Goal: Information Seeking & Learning: Learn about a topic

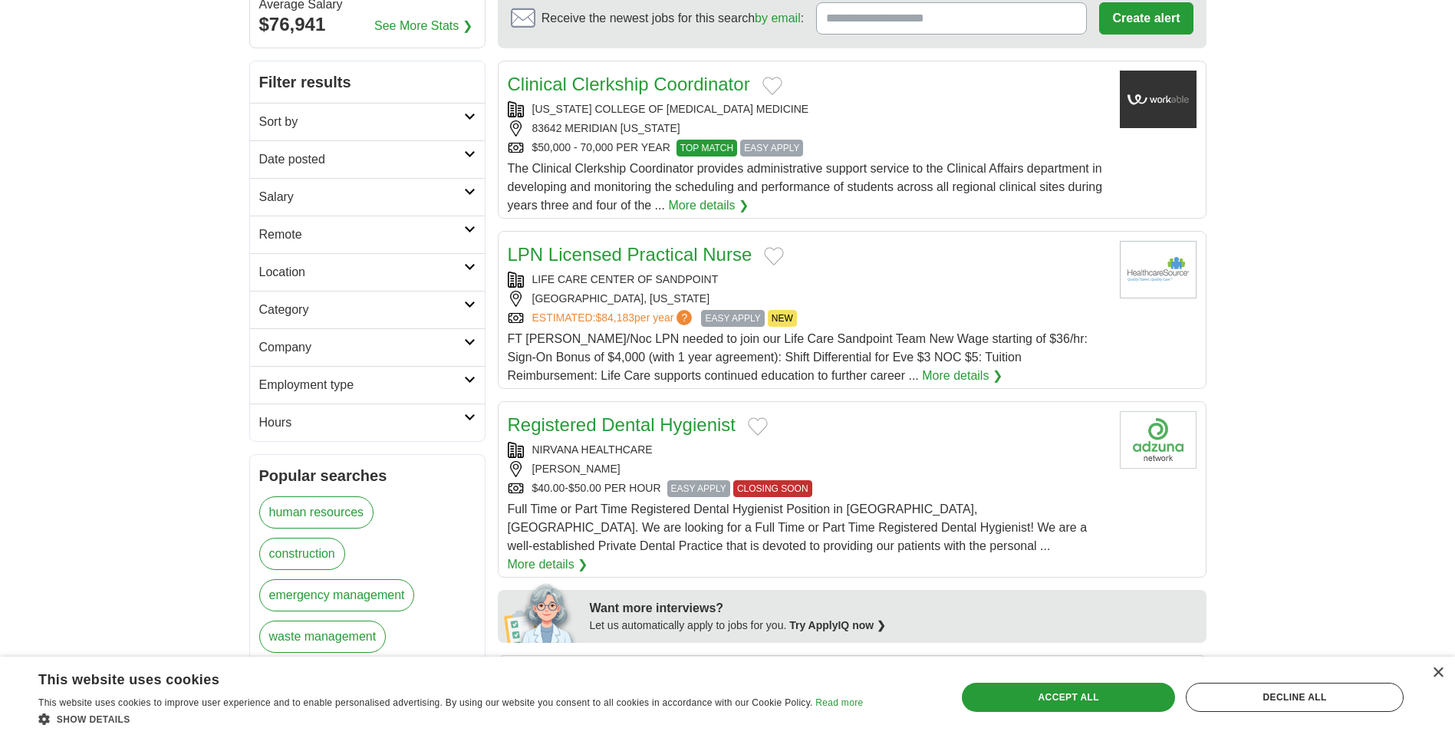
scroll to position [153, 0]
click at [472, 306] on icon at bounding box center [470, 306] width 12 height 8
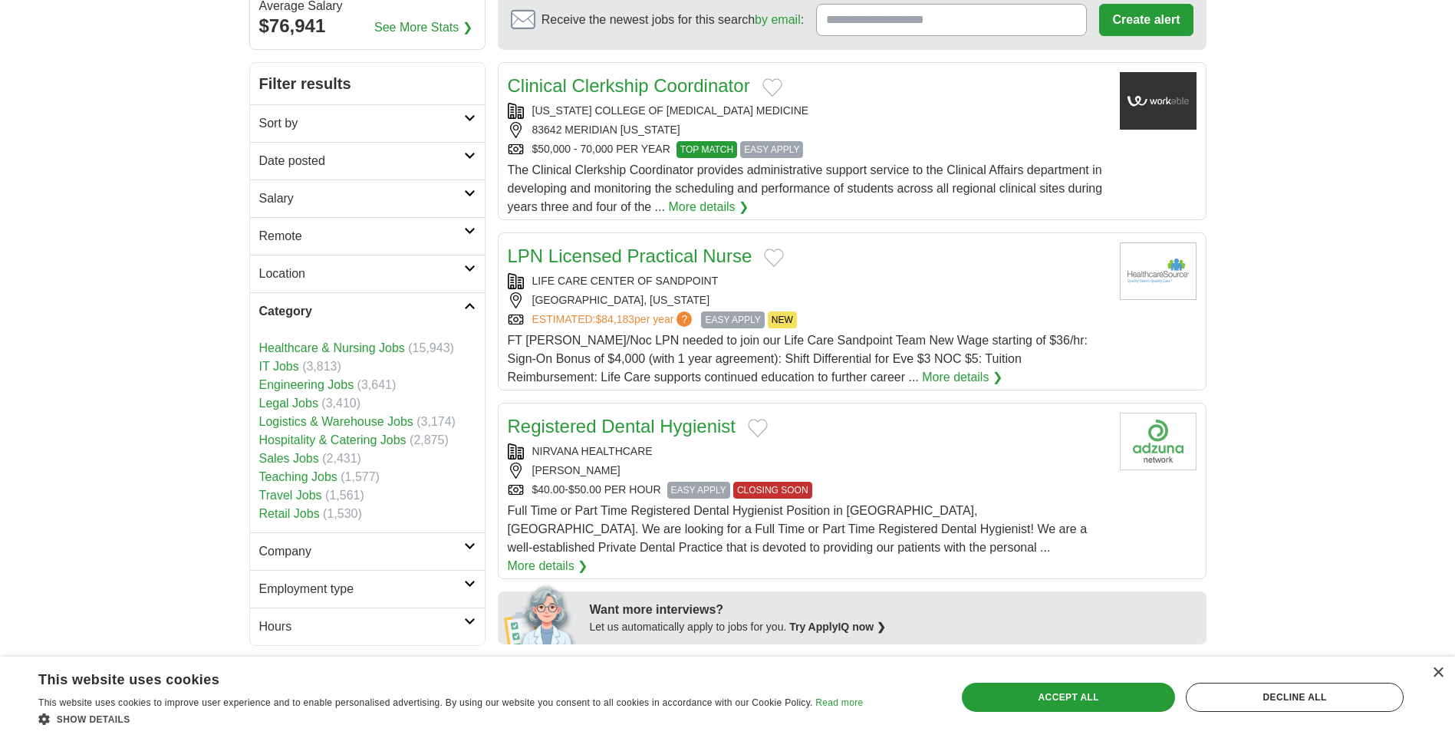
click at [281, 366] on link "IT Jobs" at bounding box center [279, 366] width 40 height 13
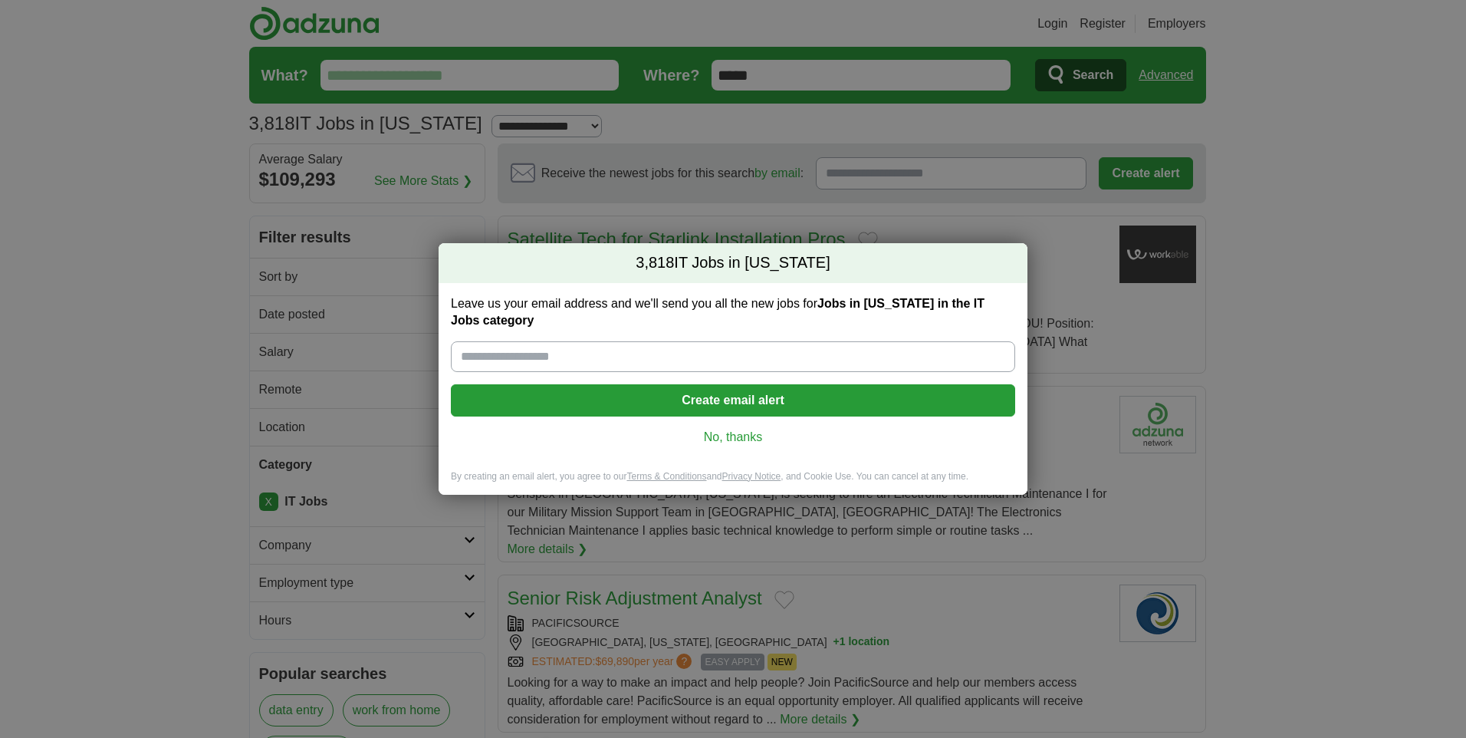
click at [734, 434] on link "No, thanks" at bounding box center [733, 437] width 540 height 17
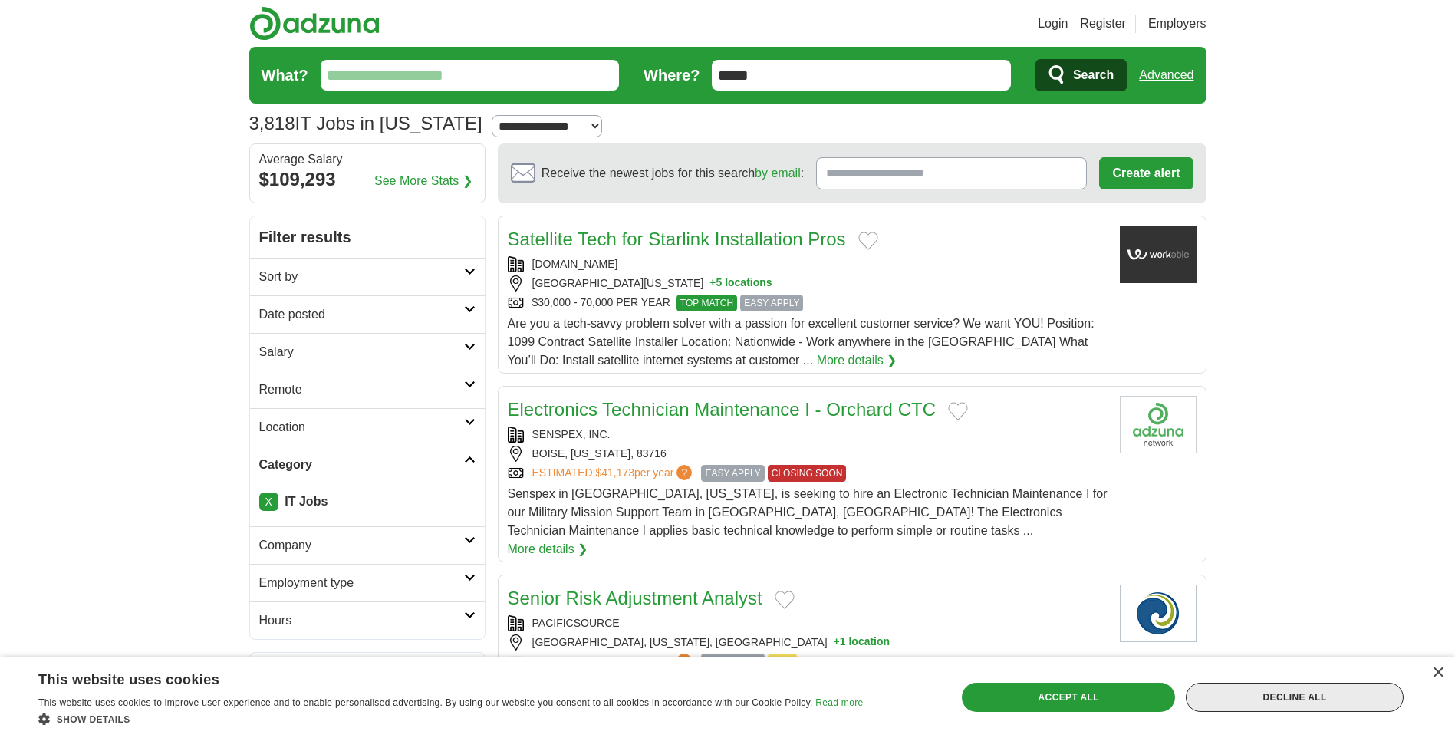
click at [1270, 692] on div "Decline all" at bounding box center [1295, 696] width 218 height 29
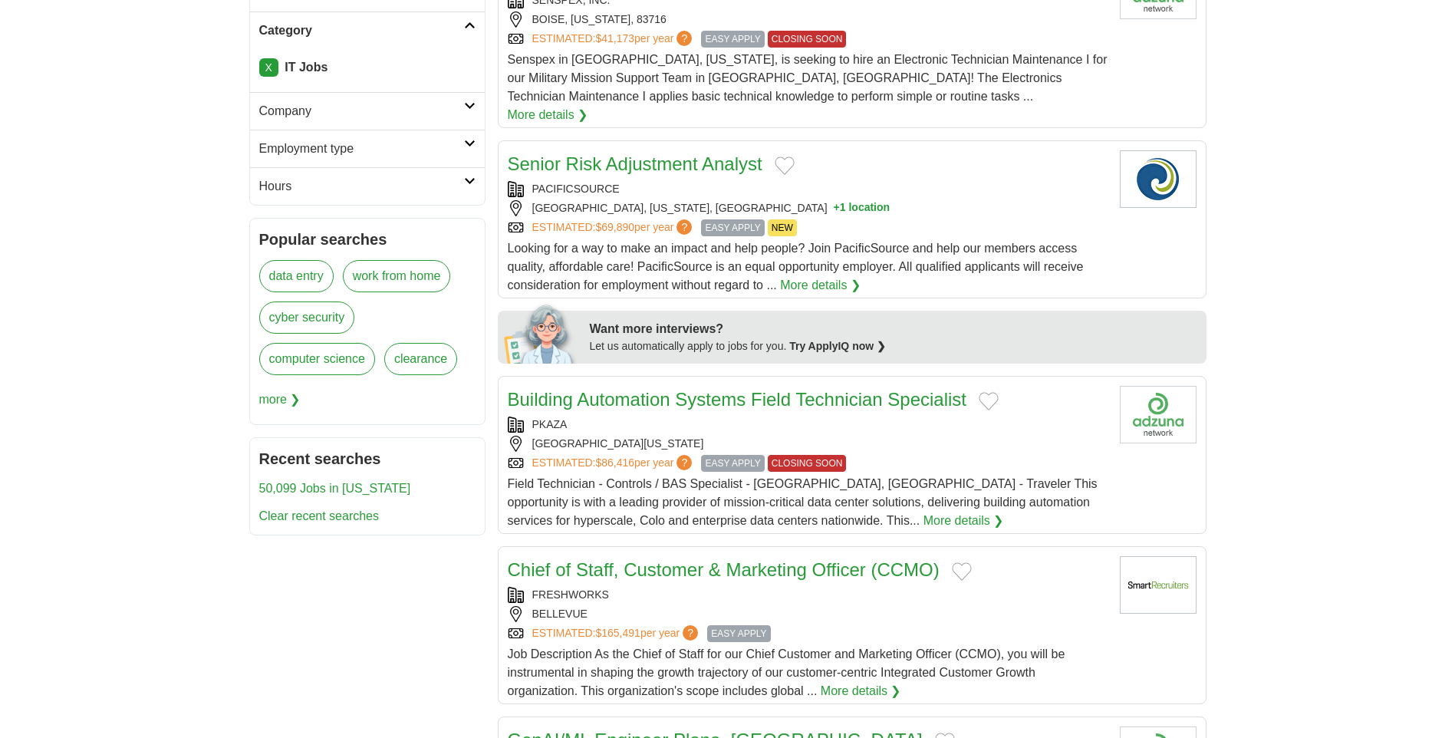
scroll to position [460, 0]
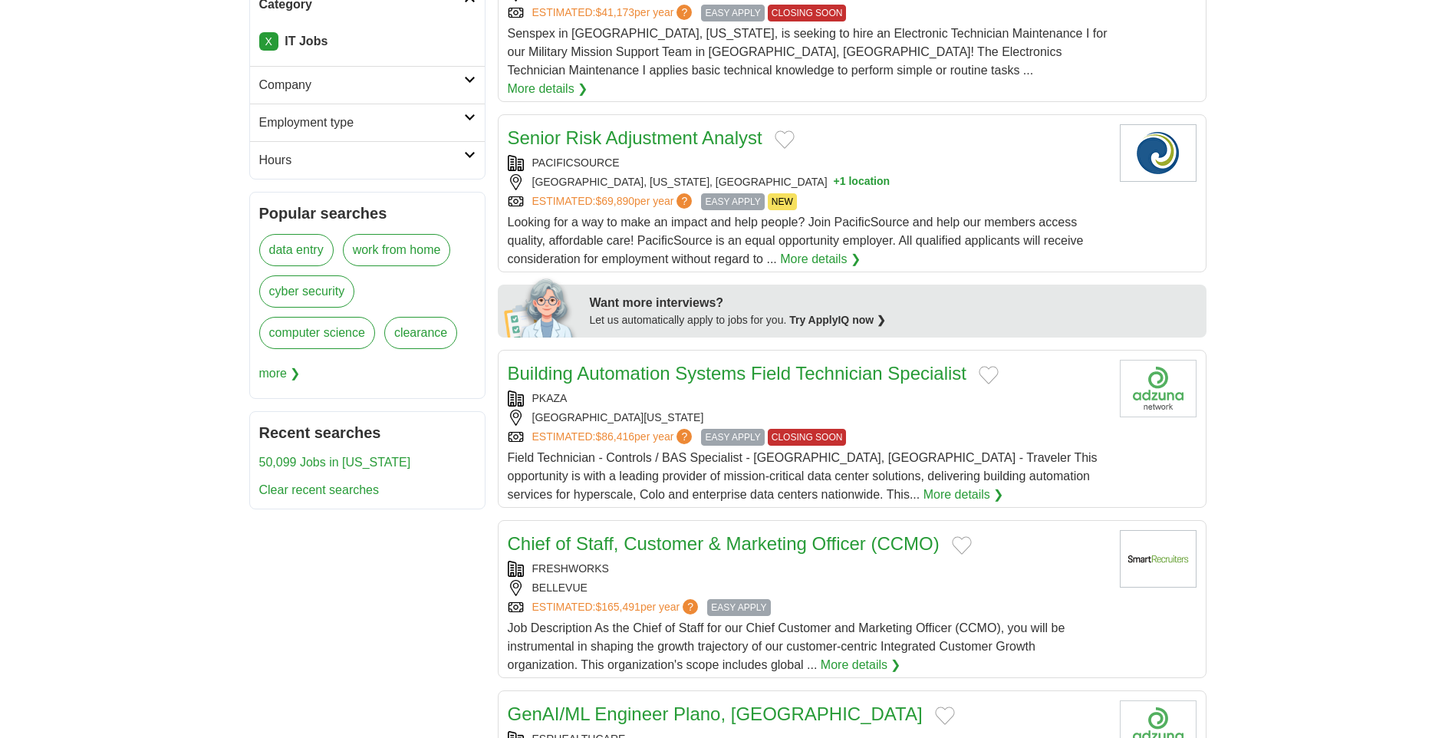
click at [867, 390] on div "PKAZA" at bounding box center [808, 398] width 600 height 16
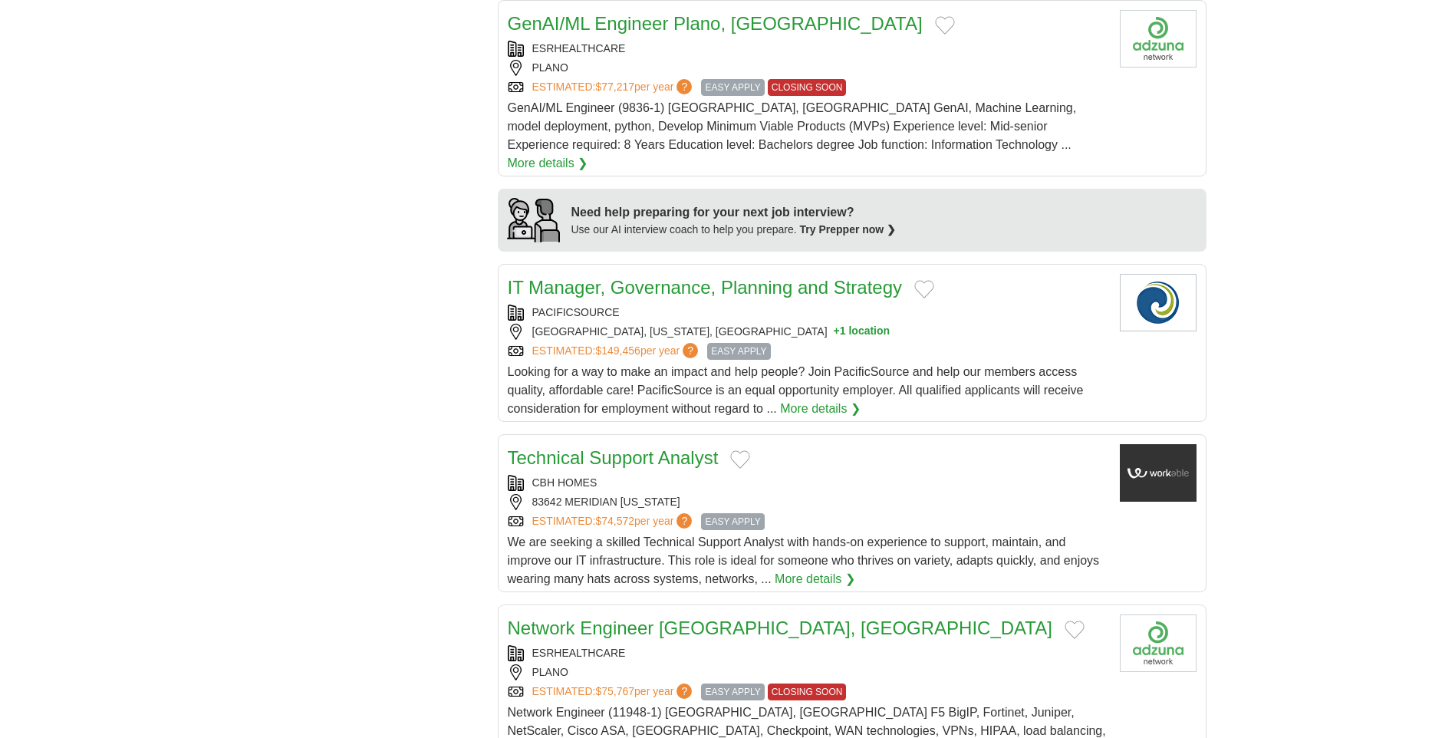
scroll to position [1227, 0]
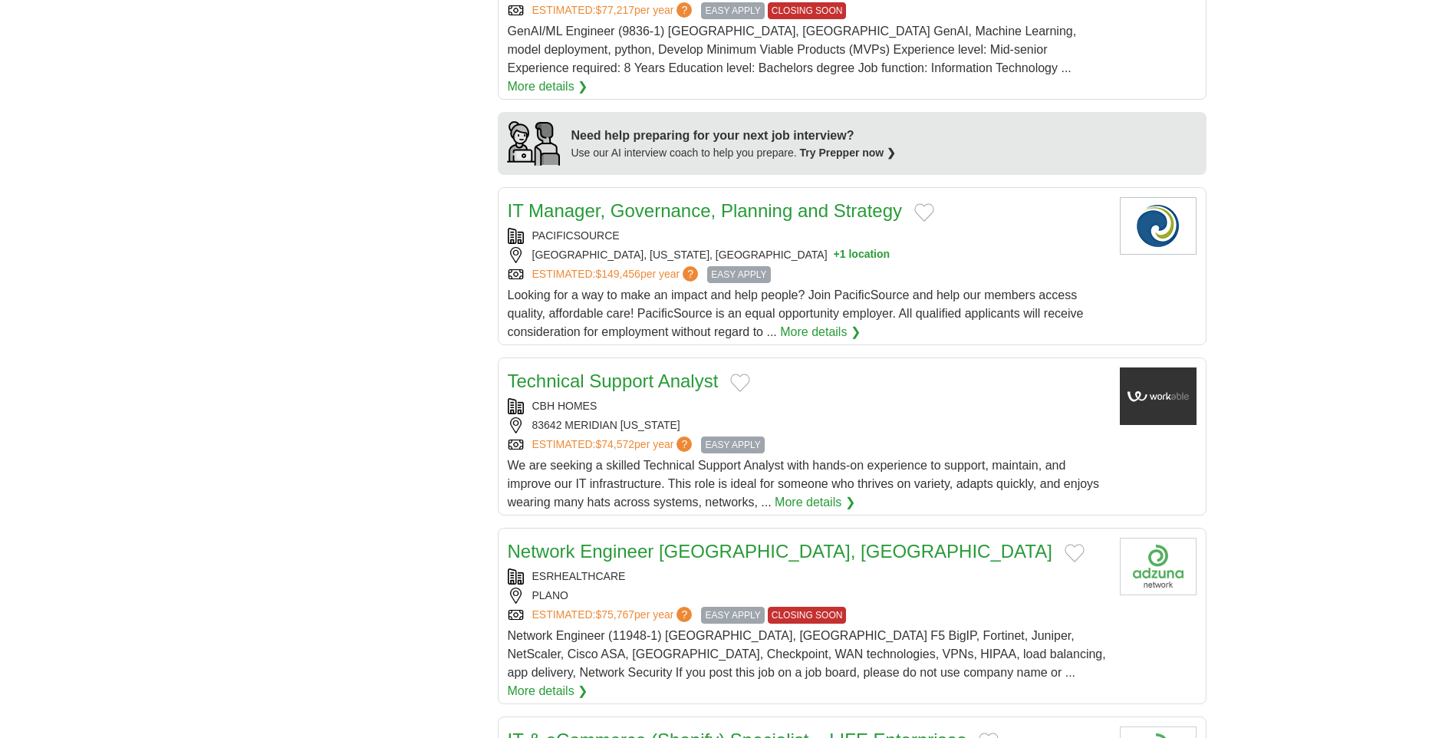
click at [794, 417] on div "83642 MERIDIAN [US_STATE]" at bounding box center [808, 425] width 600 height 16
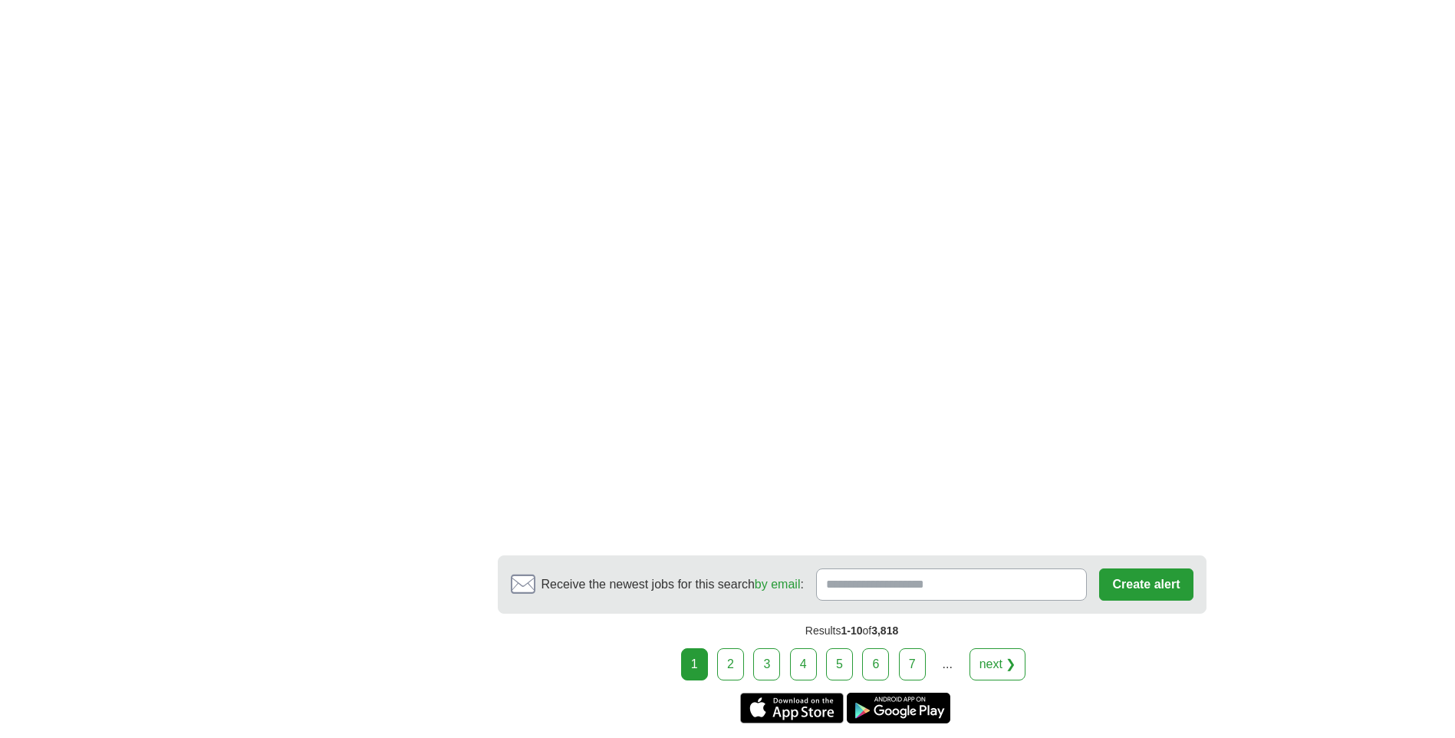
scroll to position [2301, 0]
